Goal: Task Accomplishment & Management: Manage account settings

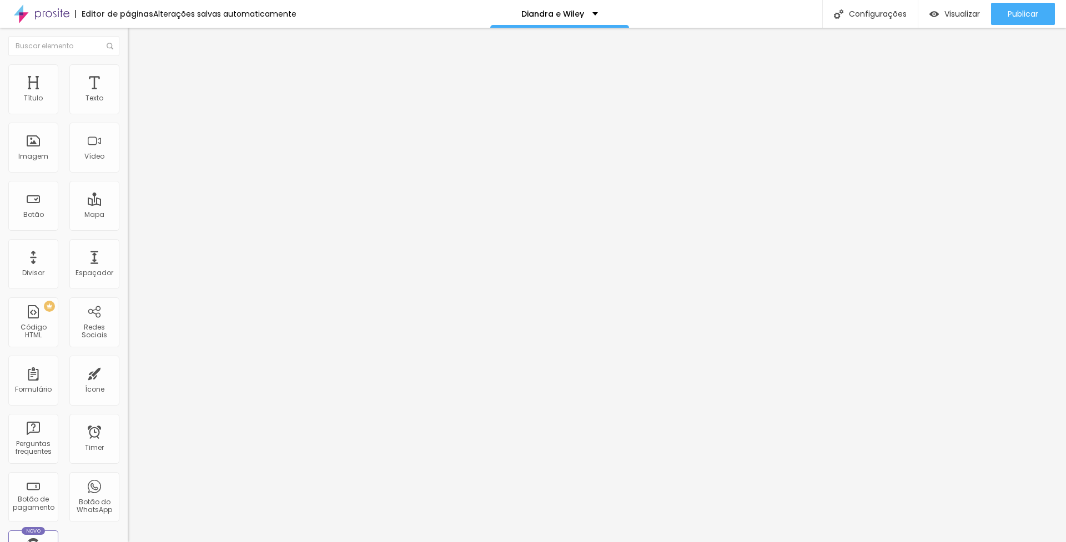
click at [128, 105] on span "Titulo 2" at bounding box center [146, 98] width 36 height 14
click at [128, 115] on span "Titulo 3" at bounding box center [143, 108] width 31 height 13
click at [137, 95] on span "Titulo 1" at bounding box center [155, 88] width 36 height 16
type input "1.4"
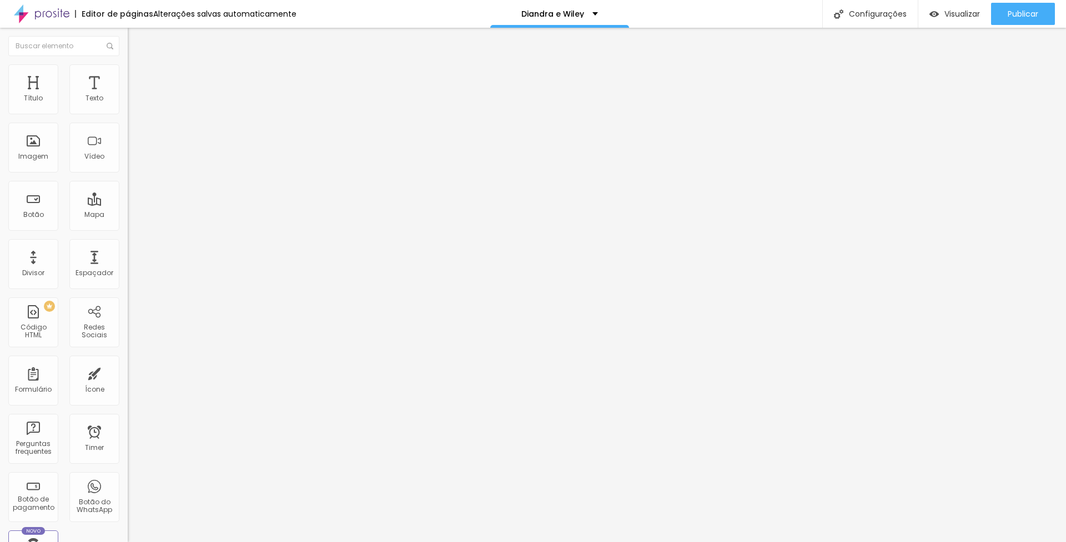
type input "1.5"
type input "1.6"
drag, startPoint x: 64, startPoint y: 283, endPoint x: 76, endPoint y: 281, distance: 11.8
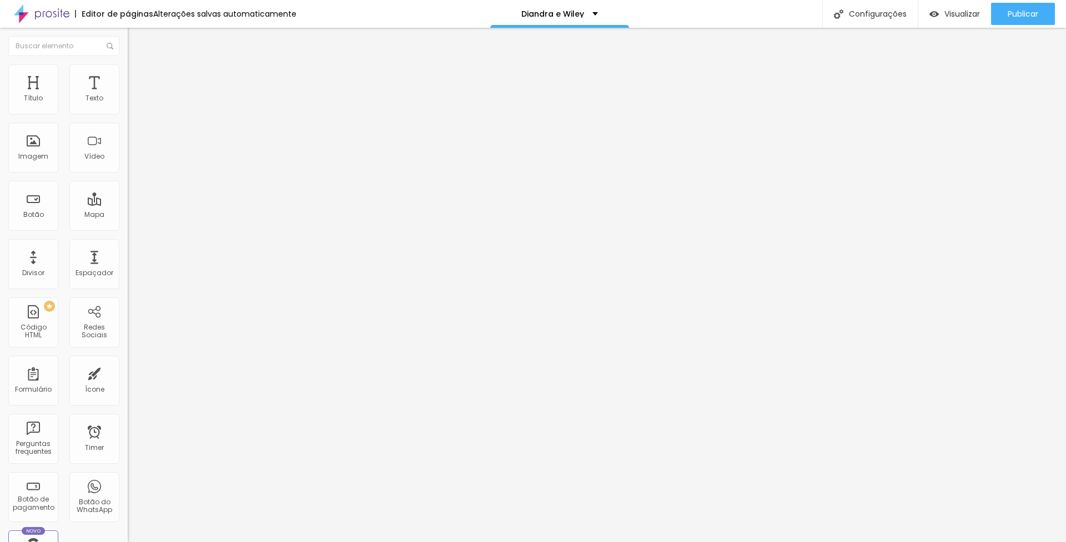
type input "1.6"
type input "48"
type input "49"
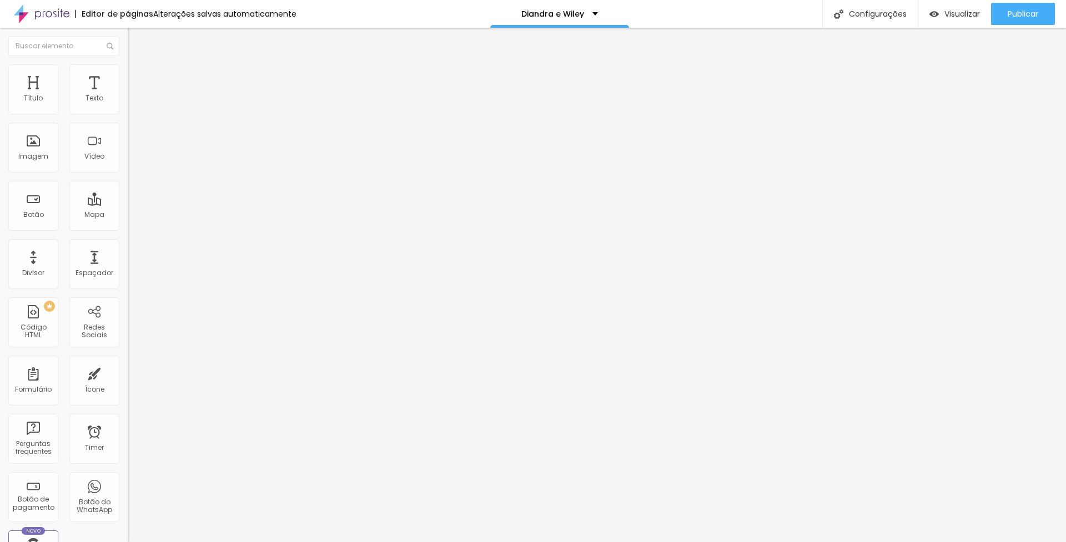
type input "49"
type input "51"
type input "52"
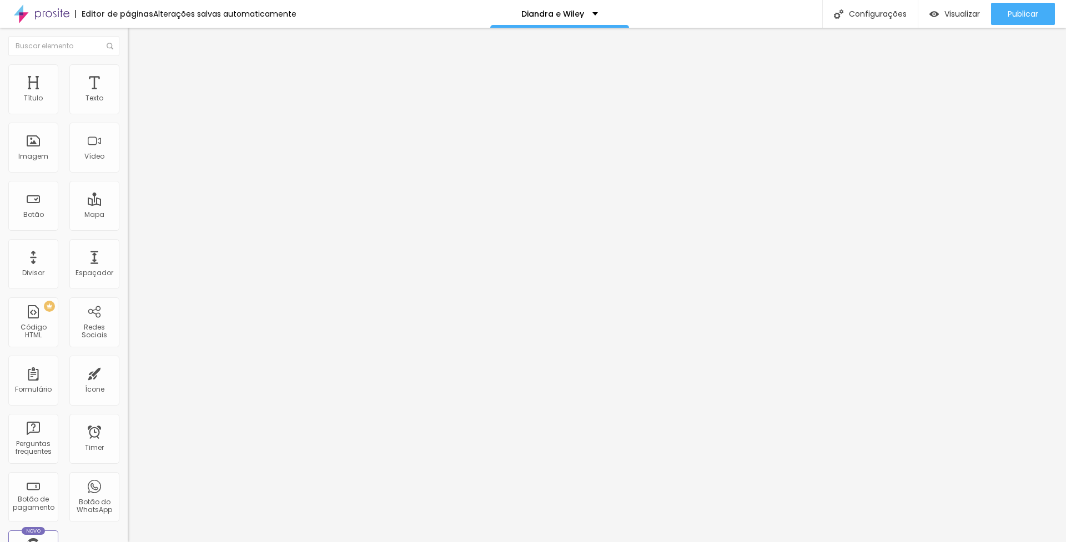
type input "53"
type input "54"
type input "56"
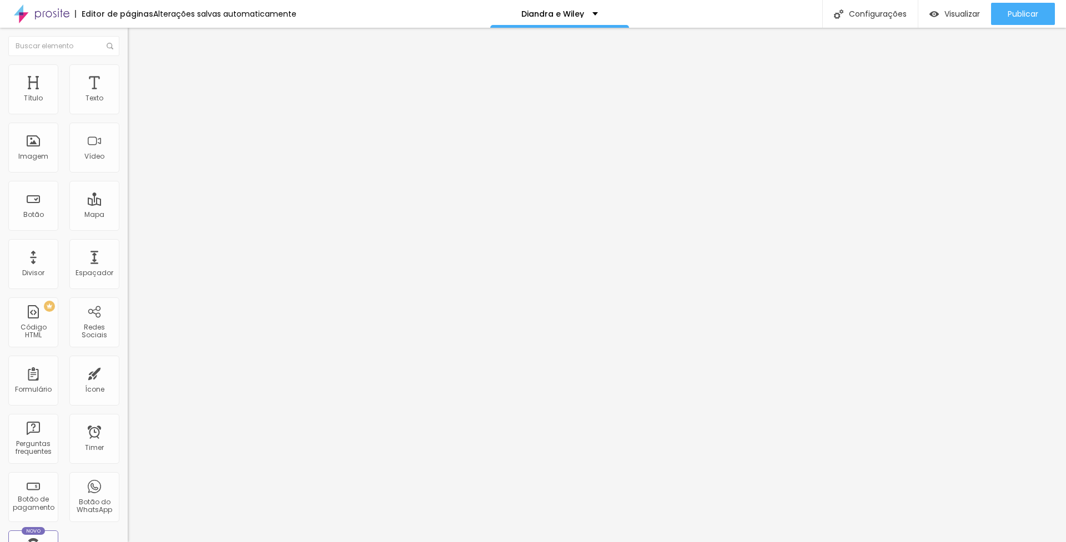
type input "56"
type input "60"
type input "61"
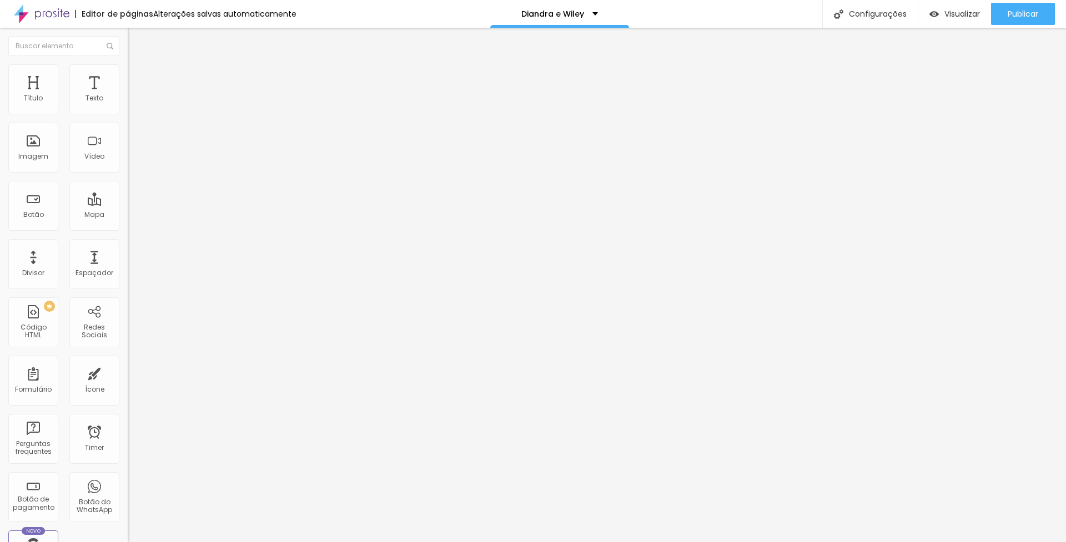
drag, startPoint x: 52, startPoint y: 234, endPoint x: 63, endPoint y: 232, distance: 11.3
type input "61"
click at [128, 262] on input "range" at bounding box center [164, 266] width 72 height 9
type input "0.2"
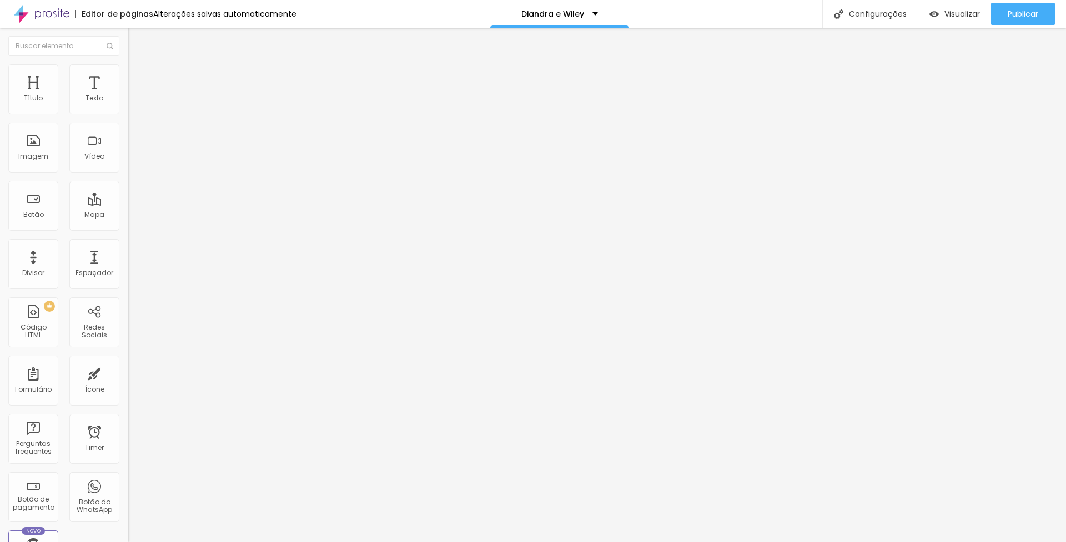
type input "0.5"
type input "1.5"
type input "2"
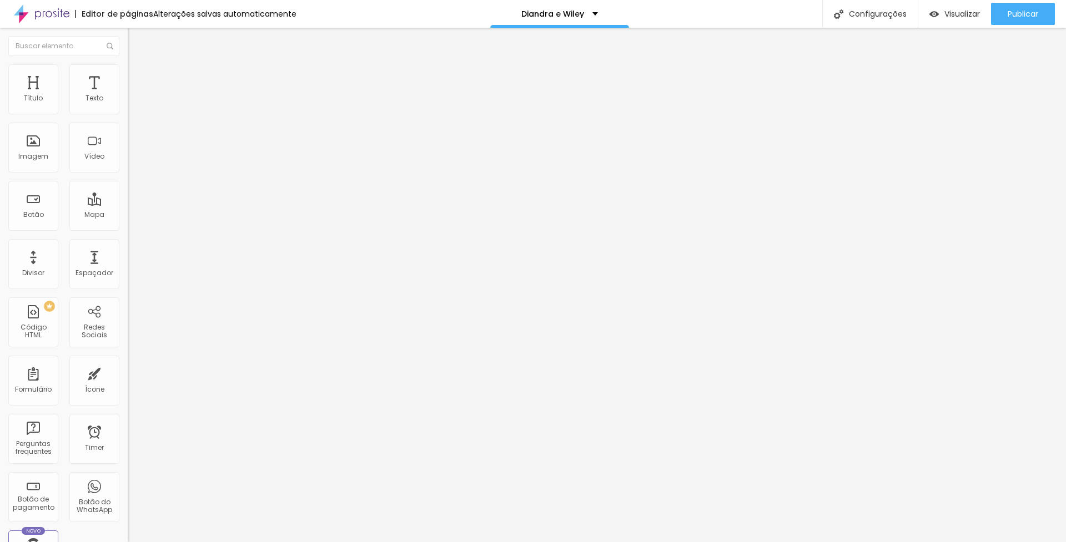
type input "2"
type input "3.3"
type input "4.1"
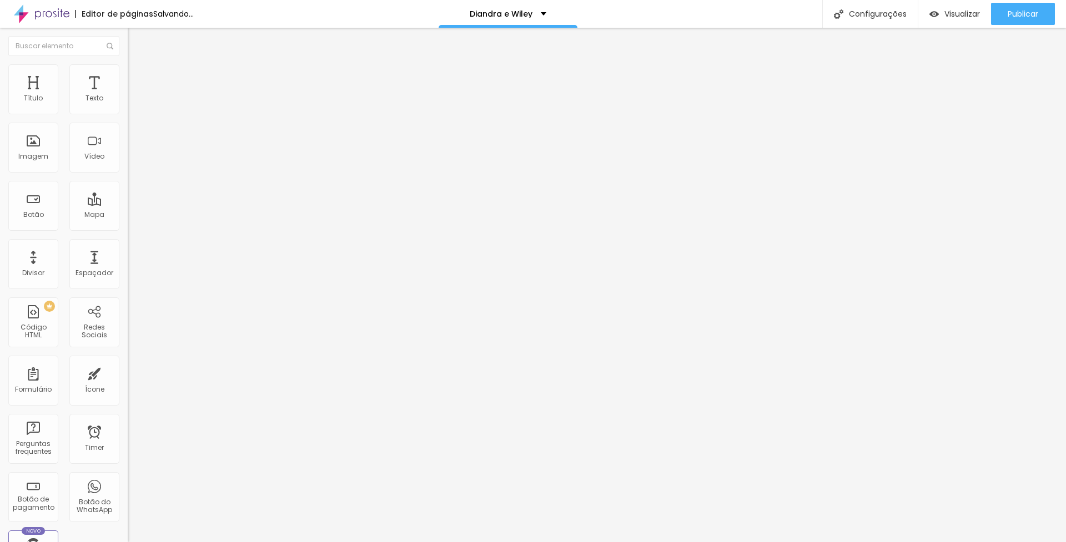
type input "5.3"
type input "5.4"
type input "6.7"
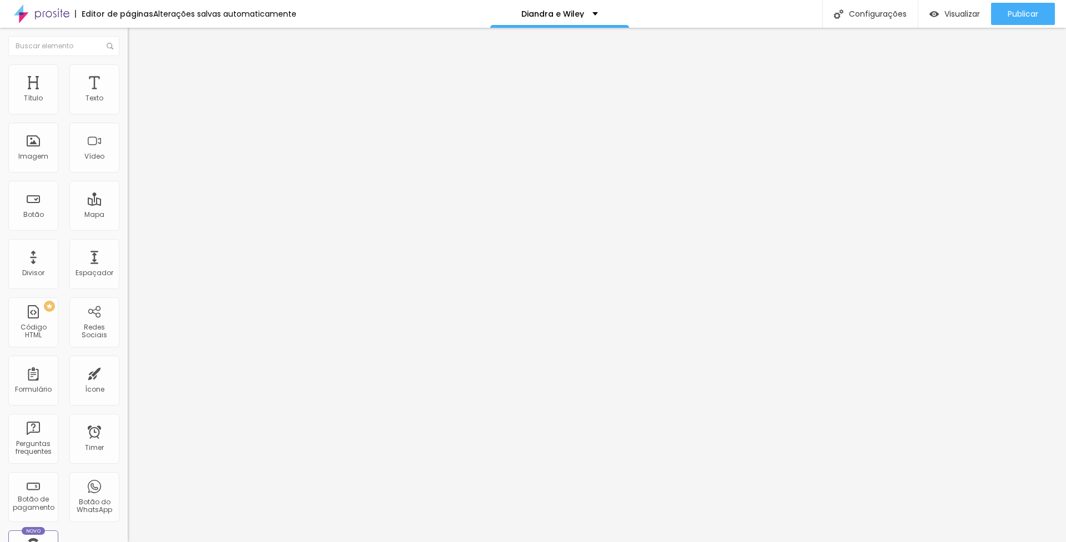
type input "6.7"
type input "6.6"
type input "6.4"
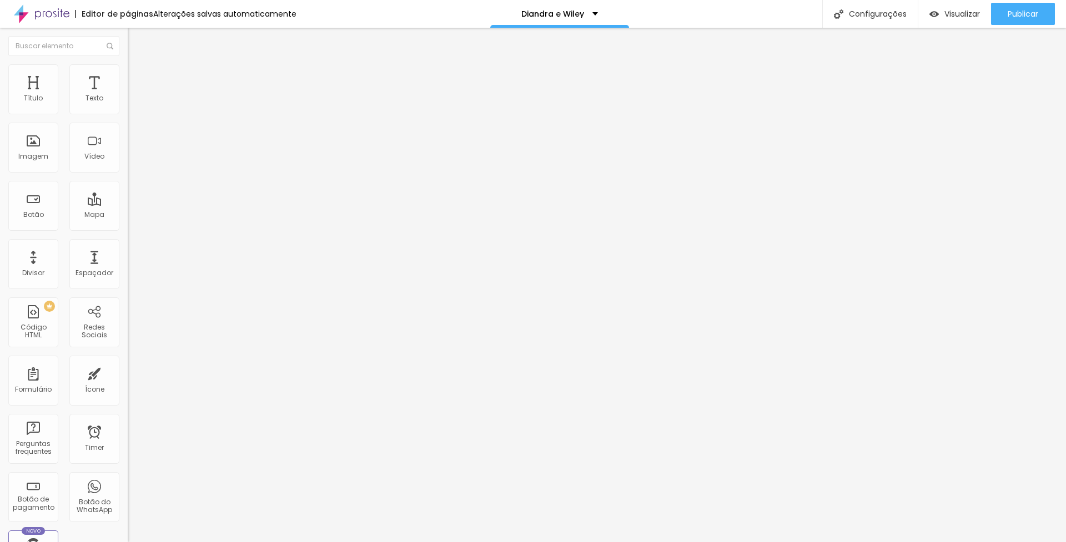
type input "6.1"
drag, startPoint x: 24, startPoint y: 258, endPoint x: 47, endPoint y: 259, distance: 22.3
type input "6.1"
click at [128, 419] on input "range" at bounding box center [164, 423] width 72 height 9
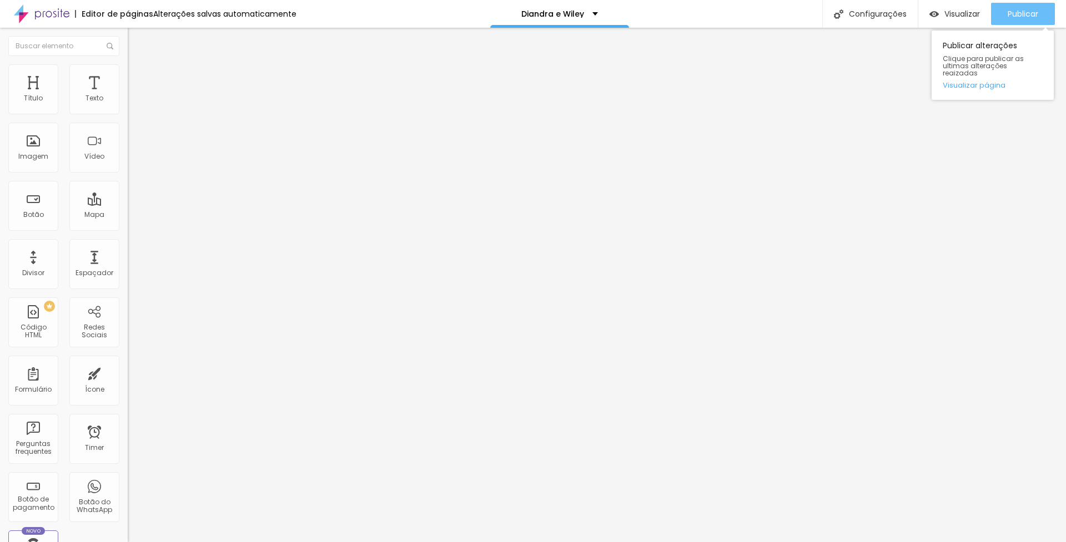
click at [1021, 16] on span "Publicar" at bounding box center [1023, 13] width 31 height 9
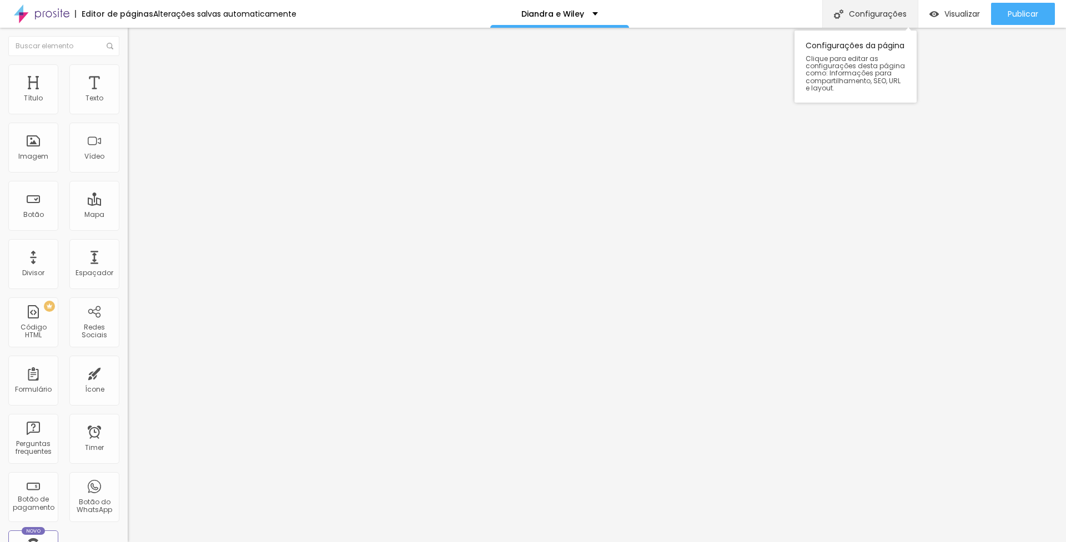
click at [861, 13] on div "Configurações" at bounding box center [869, 14] width 95 height 28
drag, startPoint x: 504, startPoint y: 148, endPoint x: 378, endPoint y: 146, distance: 125.5
paste input "&"
type input "Diandra & Wiley"
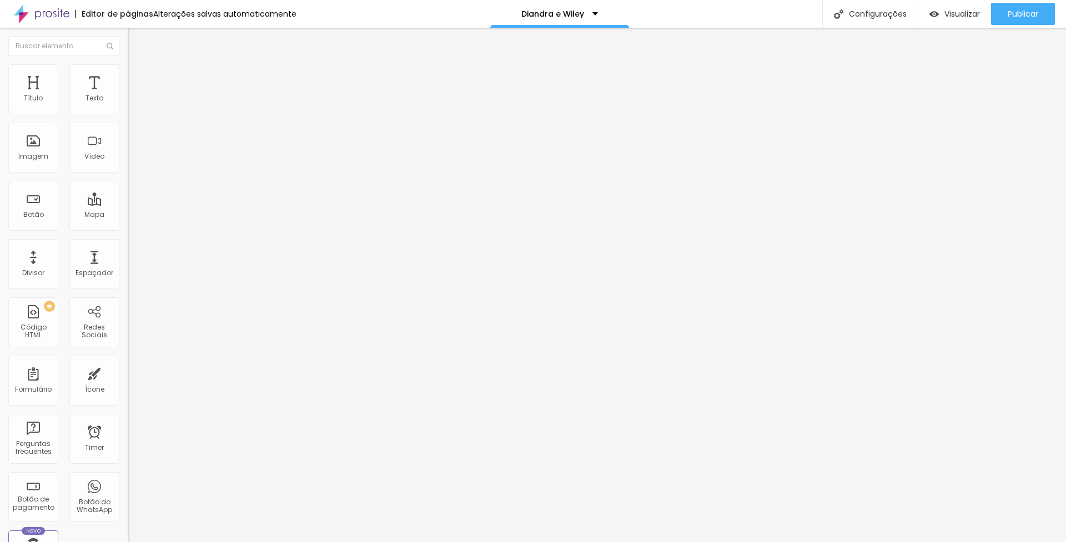
paste input "Diandra & Wiley"
type input "Diandra & Wiley"
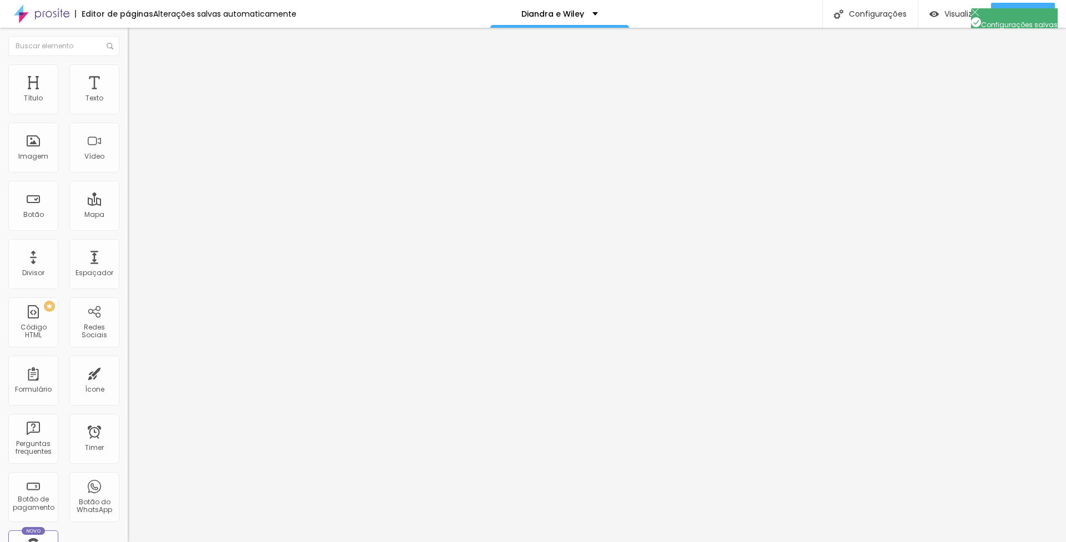
paste textarea "Diandra & Wiley"
type textarea "Orçamento de Casamento: Diandra & Wiley. Novembro de 2026."
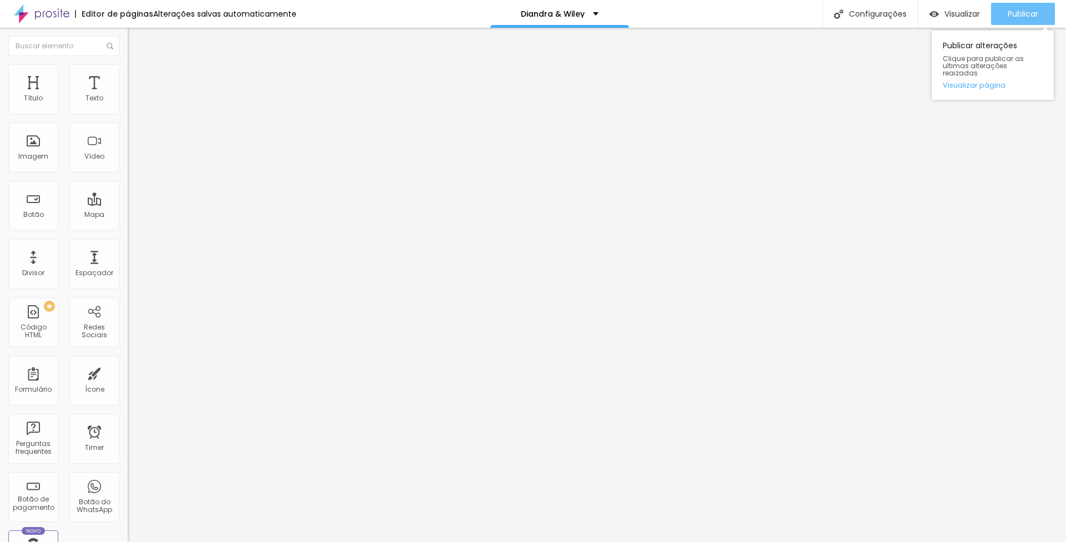
click at [1025, 11] on span "Publicar" at bounding box center [1023, 13] width 31 height 9
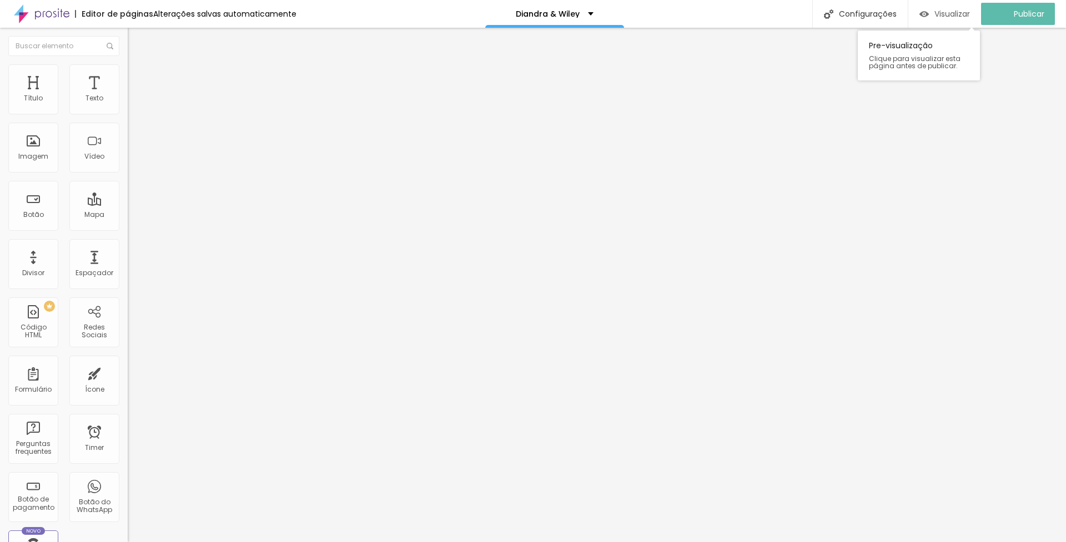
click at [952, 13] on span "Visualizar" at bounding box center [952, 13] width 36 height 9
